Goal: Task Accomplishment & Management: Use online tool/utility

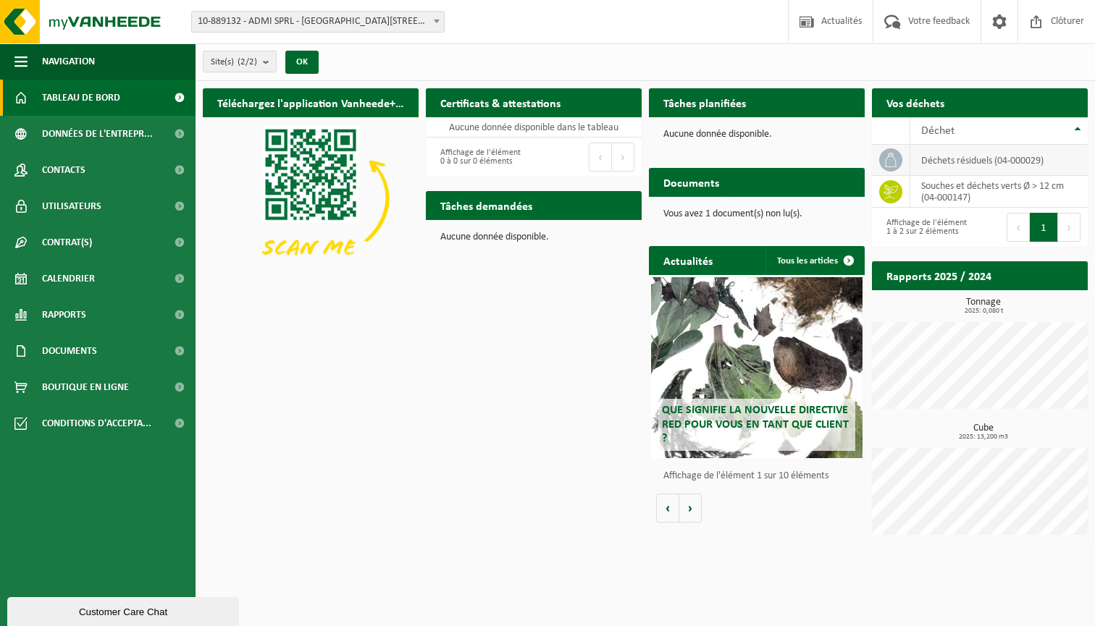
click at [924, 156] on td "déchets résiduels (04-000029)" at bounding box center [998, 160] width 177 height 31
click at [933, 155] on td "déchets résiduels (04-000029)" at bounding box center [998, 160] width 177 height 31
click at [883, 158] on span at bounding box center [890, 159] width 23 height 23
click at [437, 16] on span at bounding box center [436, 21] width 14 height 19
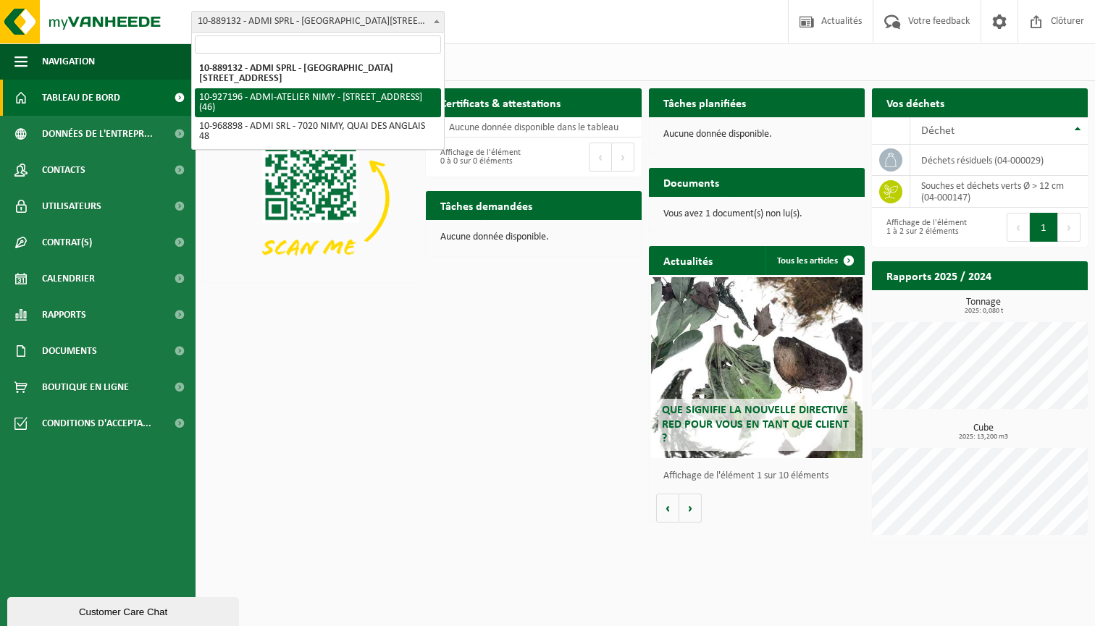
select select "132790"
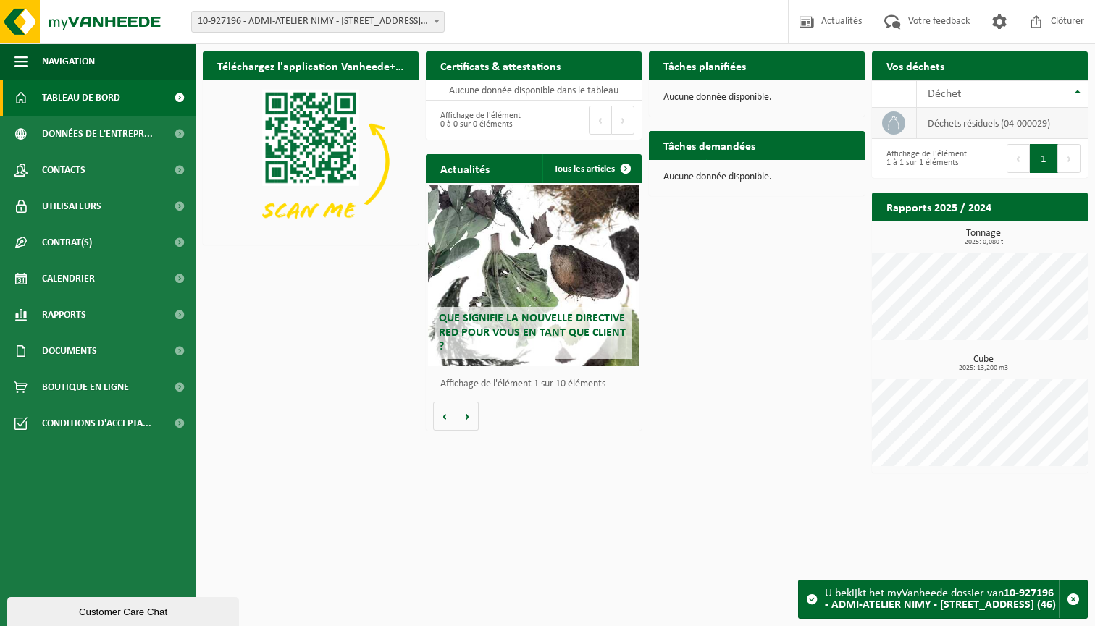
click at [961, 126] on td "déchets résiduels (04-000029)" at bounding box center [1002, 123] width 171 height 31
click at [733, 179] on p "Aucune donnée disponible." at bounding box center [756, 177] width 187 height 10
click at [982, 215] on h2 "Rapports 2025 / 2024" at bounding box center [939, 207] width 134 height 28
click at [974, 99] on div "Déchet" at bounding box center [998, 94] width 142 height 12
click at [925, 125] on td "déchets résiduels (04-000029)" at bounding box center [1002, 123] width 171 height 31
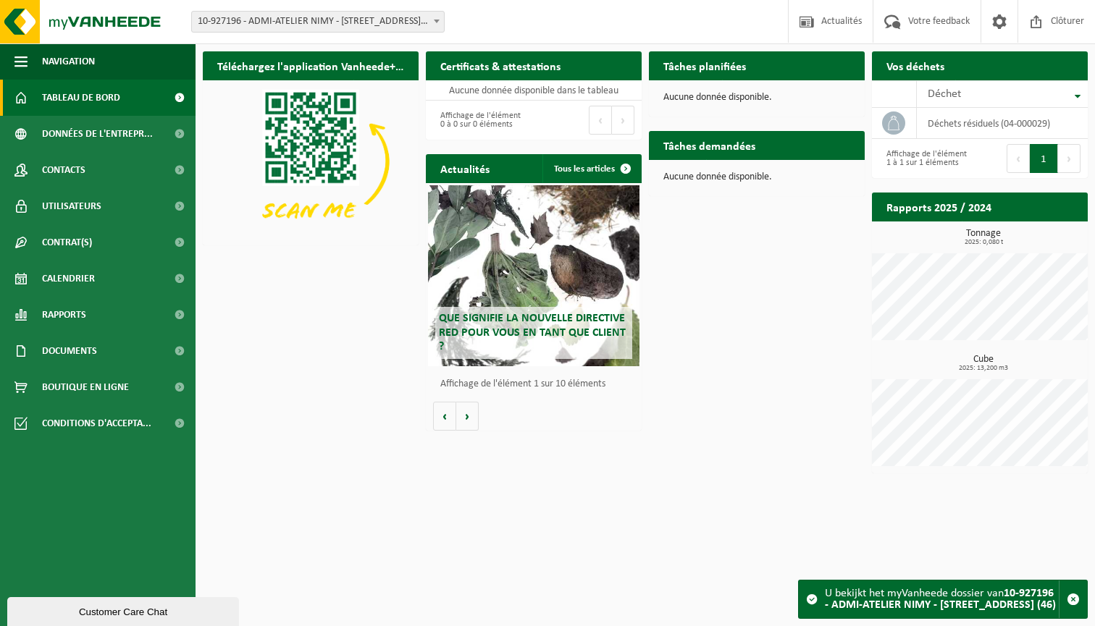
click at [812, 164] on div "Aucune donnée disponible." at bounding box center [757, 177] width 216 height 35
click at [745, 140] on h2 "Tâches demandées" at bounding box center [709, 145] width 121 height 28
click at [735, 98] on p "Aucune donnée disponible." at bounding box center [756, 98] width 187 height 10
click at [725, 72] on h2 "Tâches planifiées" at bounding box center [704, 65] width 111 height 28
click at [156, 269] on link "Calendrier" at bounding box center [97, 279] width 195 height 36
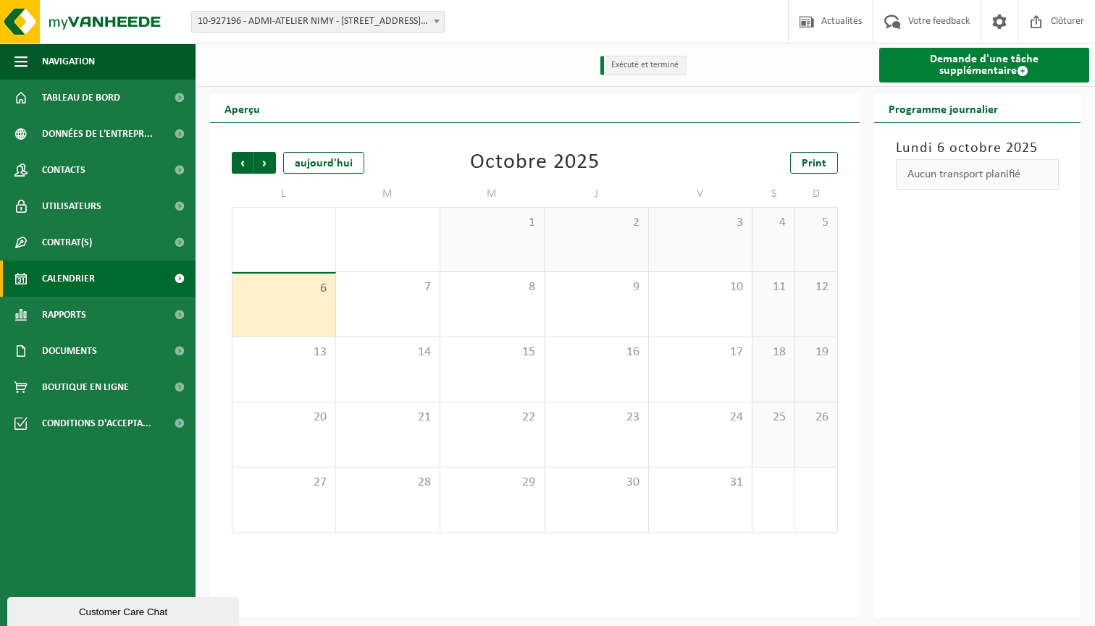
click at [964, 69] on link "Demande d'une tâche supplémentaire" at bounding box center [984, 65] width 211 height 35
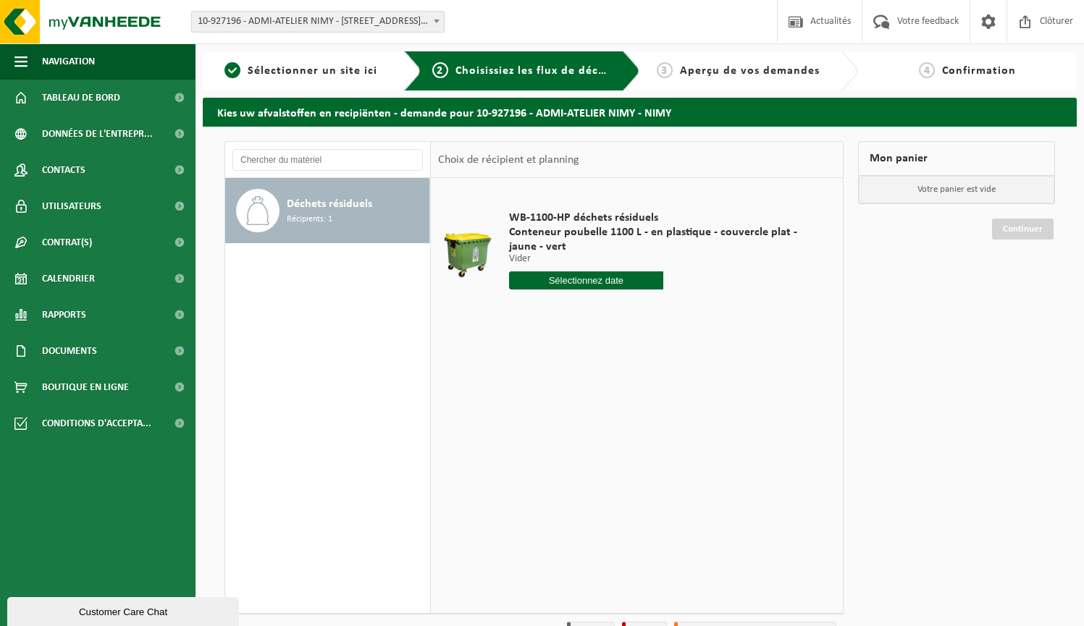
click at [574, 288] on input "text" at bounding box center [586, 280] width 154 height 18
click at [552, 384] on div "7" at bounding box center [547, 385] width 25 height 23
type input "à partir de 2025-10-07"
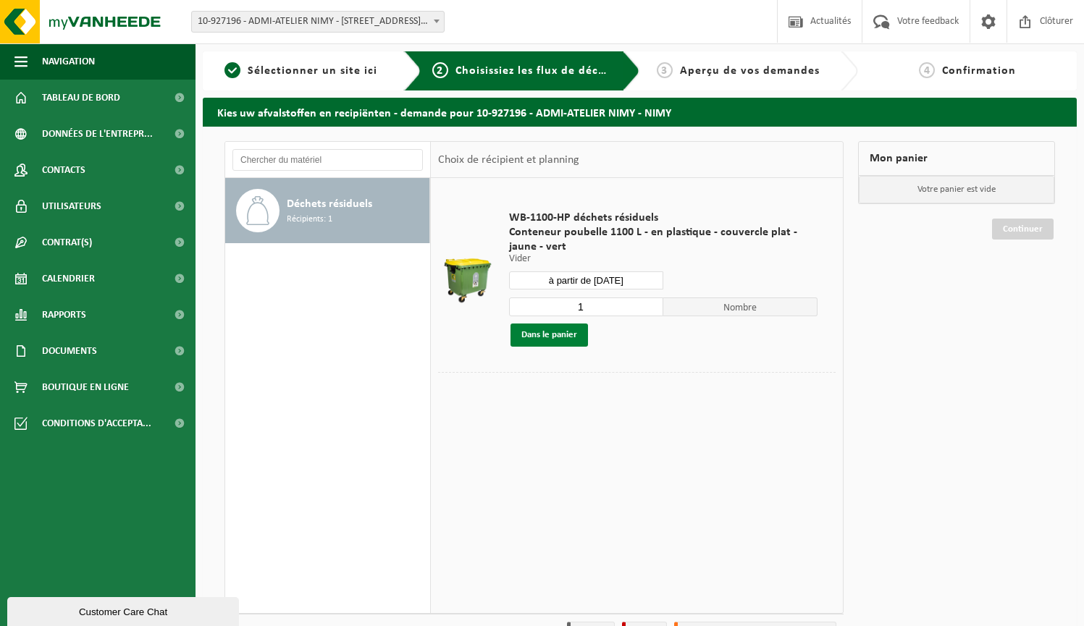
click at [557, 338] on button "Dans le panier" at bounding box center [548, 335] width 77 height 23
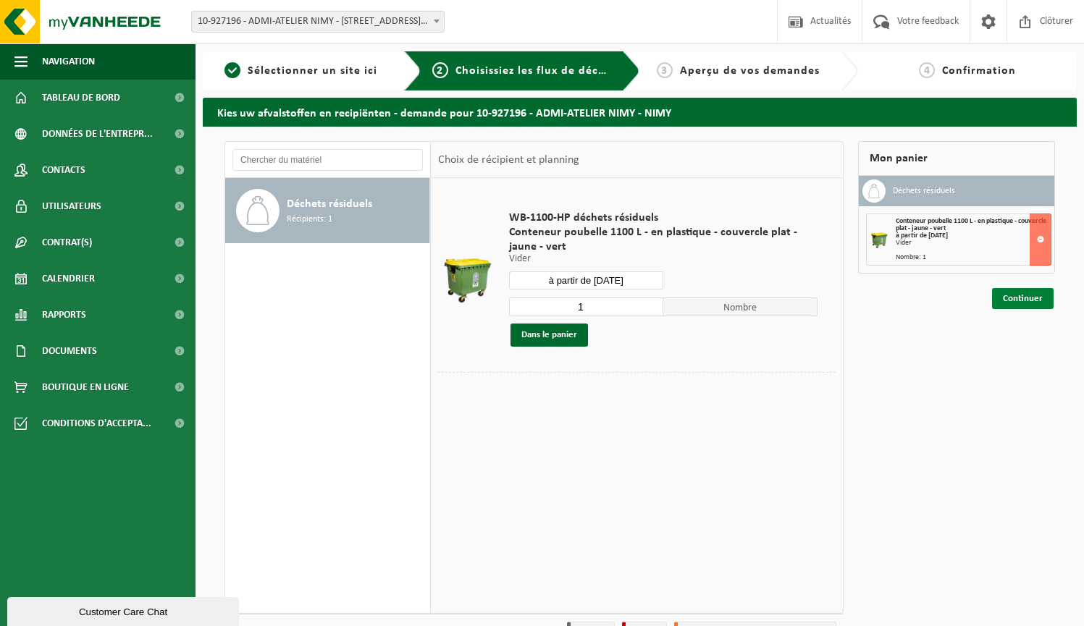
click at [1029, 302] on link "Continuer" at bounding box center [1023, 298] width 62 height 21
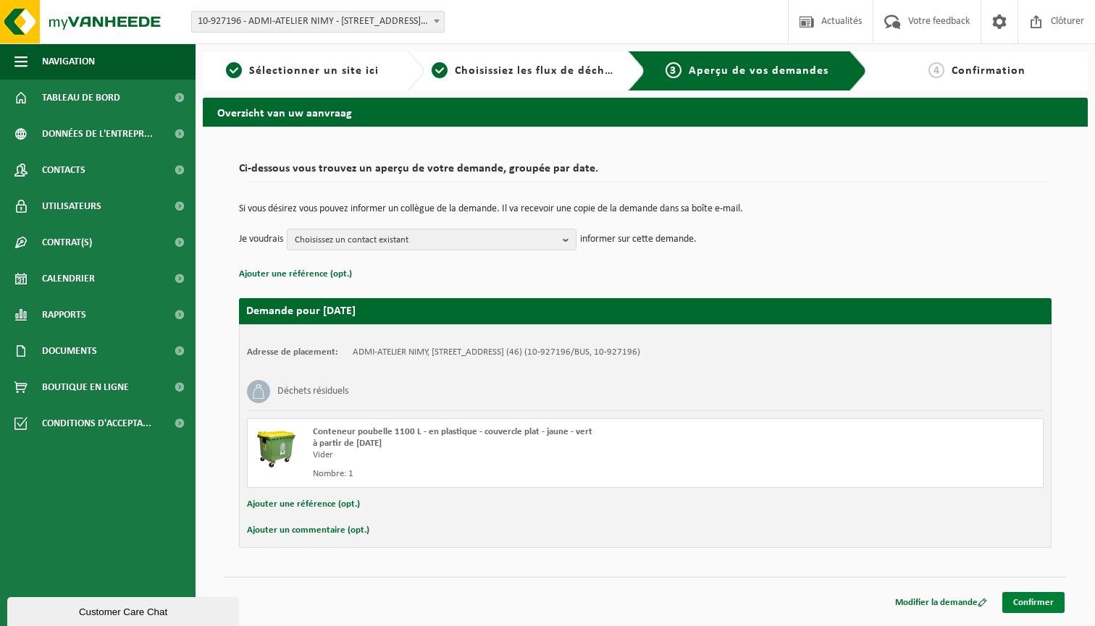
click at [1037, 597] on link "Confirmer" at bounding box center [1033, 602] width 62 height 21
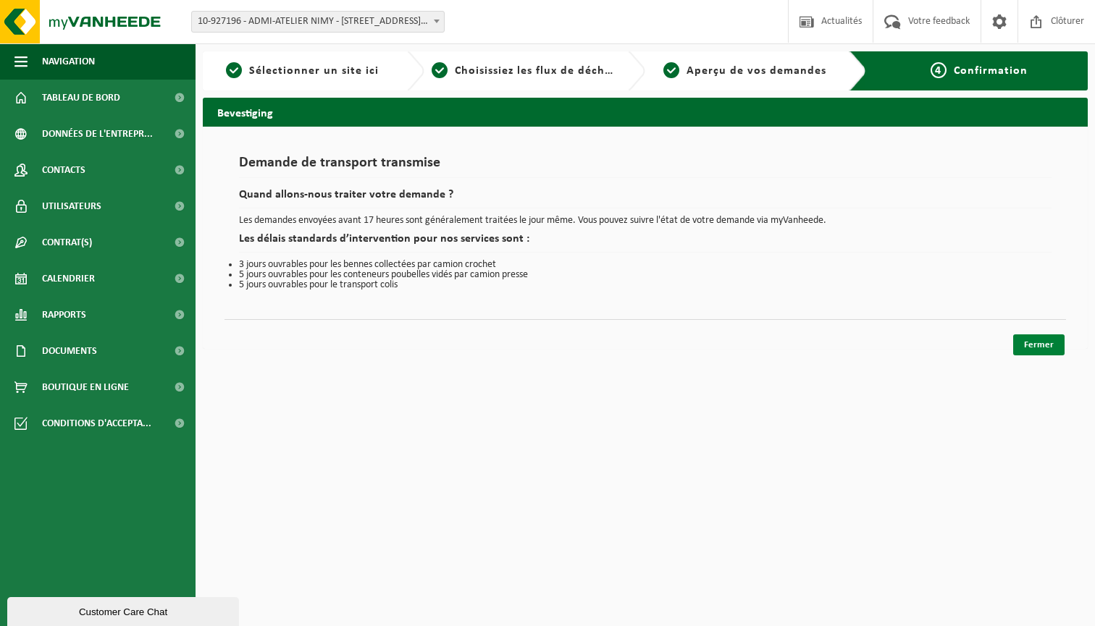
click at [1053, 351] on link "Fermer" at bounding box center [1038, 344] width 51 height 21
